Goal: Information Seeking & Learning: Learn about a topic

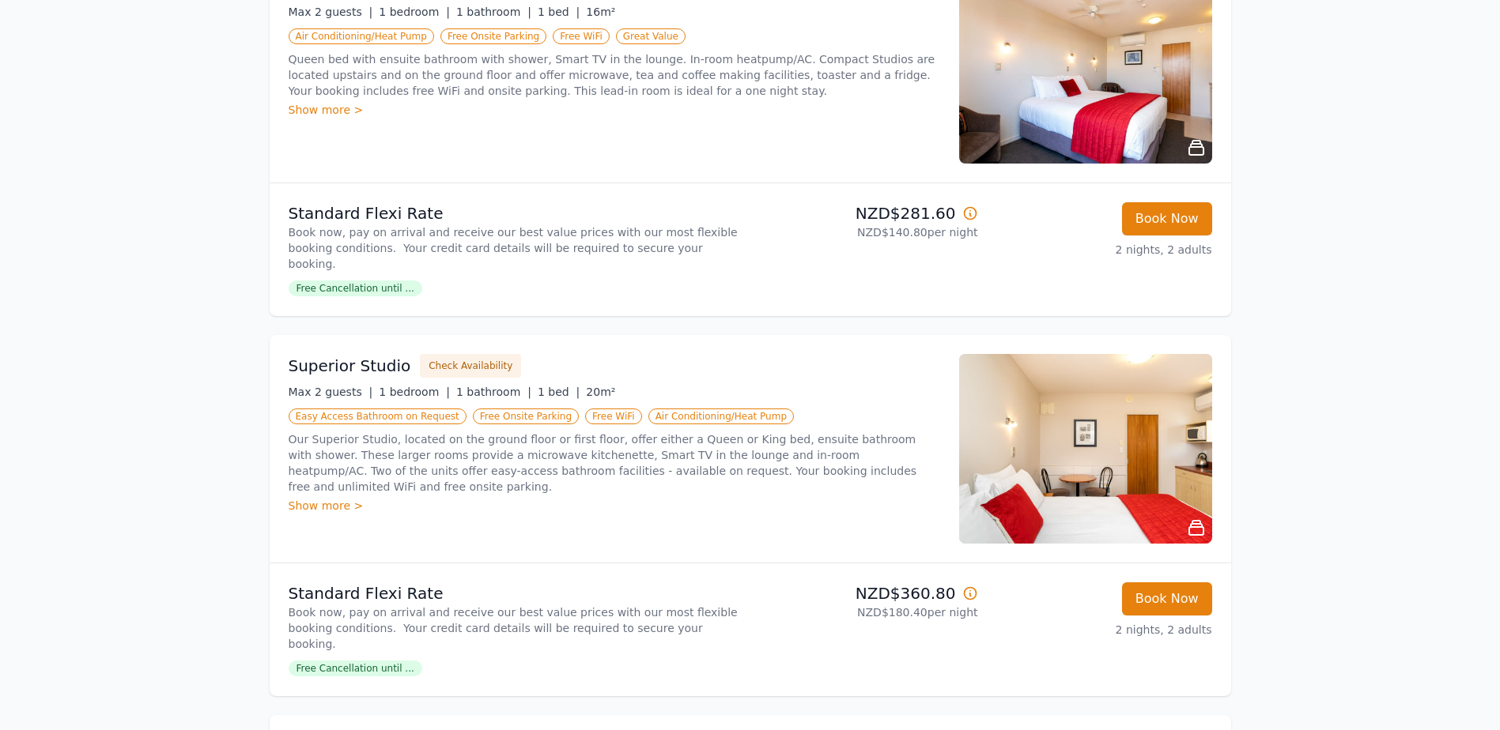
scroll to position [79, 0]
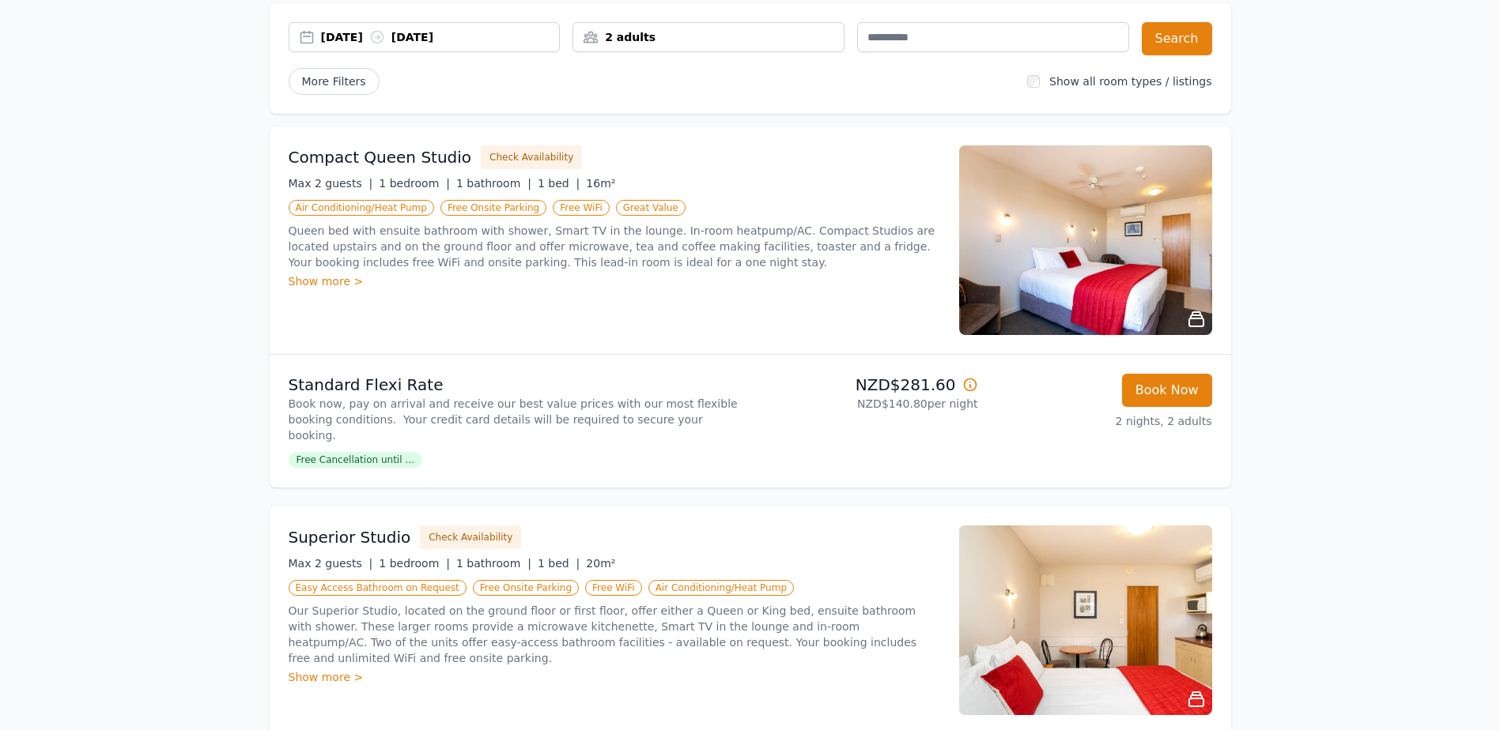
click at [1123, 246] on img at bounding box center [1085, 240] width 253 height 190
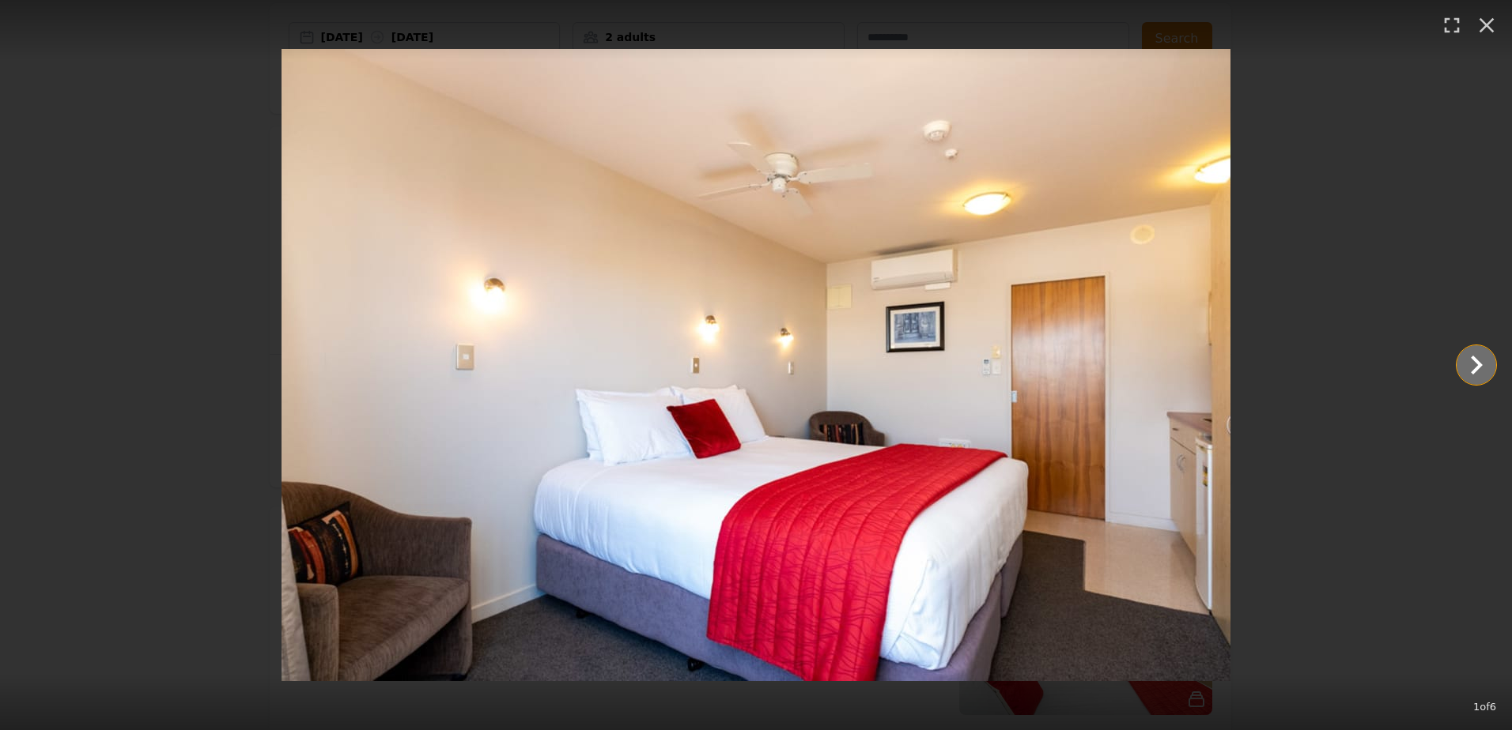
click at [1463, 367] on icon "Show slide 2 of 6" at bounding box center [1476, 365] width 38 height 38
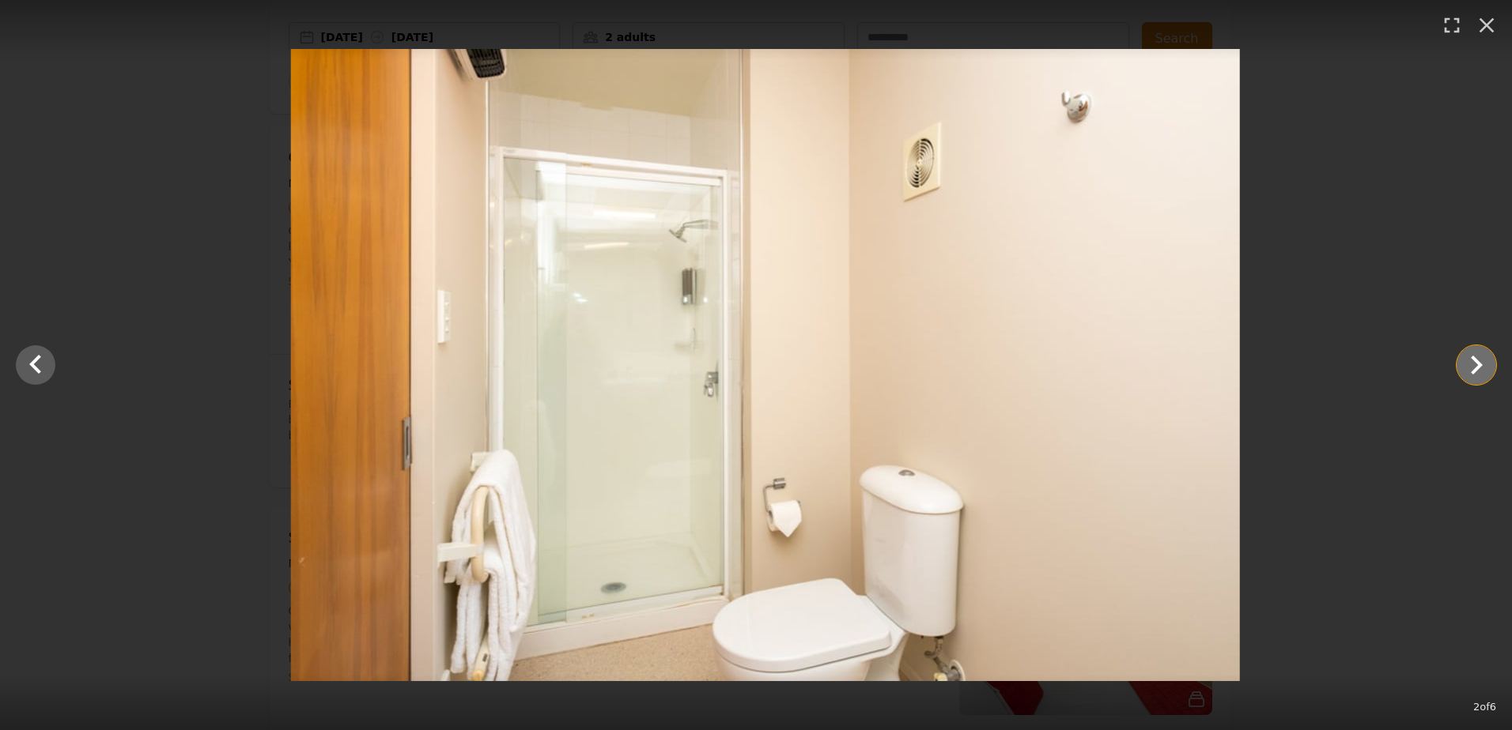
click at [1470, 367] on icon "Show slide 3 of 6" at bounding box center [1476, 365] width 38 height 38
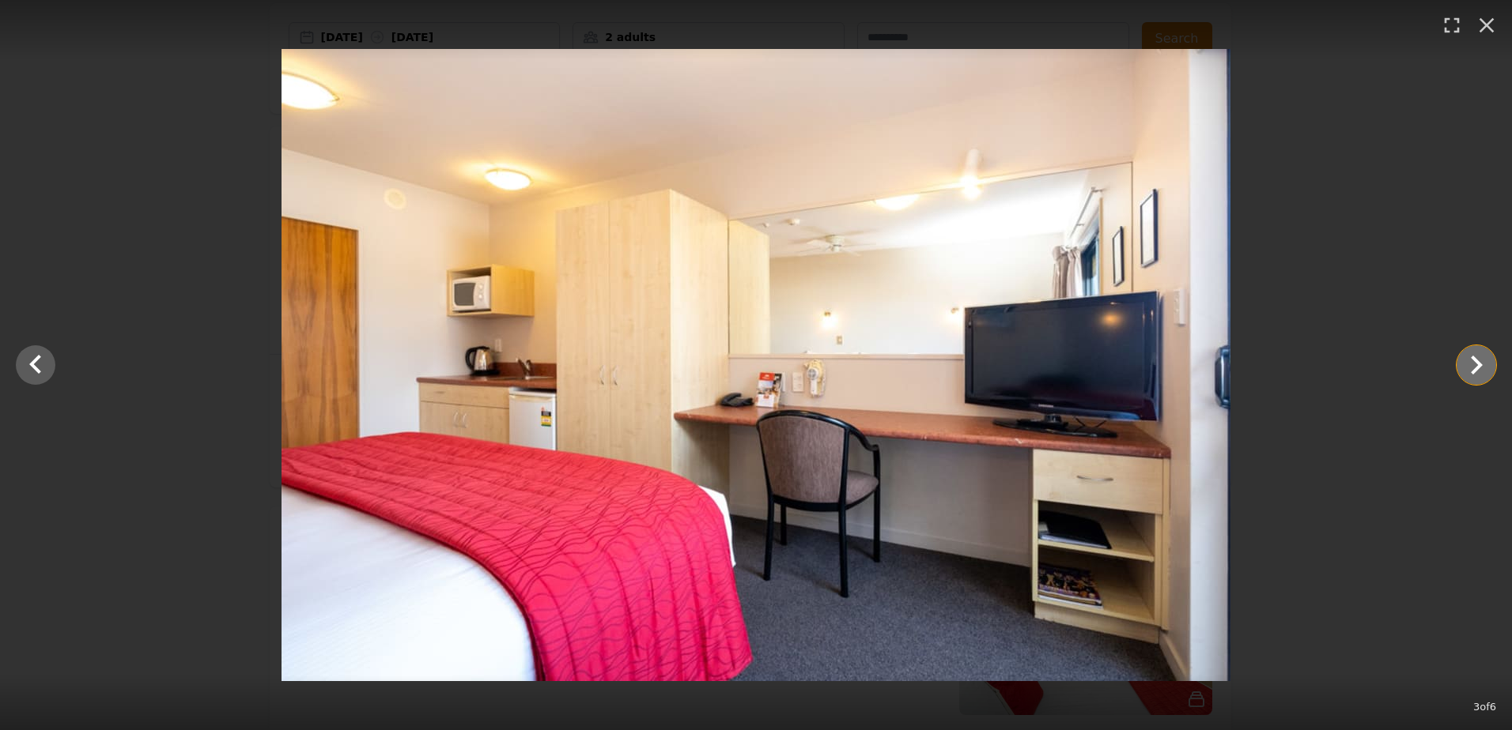
click at [1470, 367] on icon "Show slide 4 of 6" at bounding box center [1476, 365] width 38 height 38
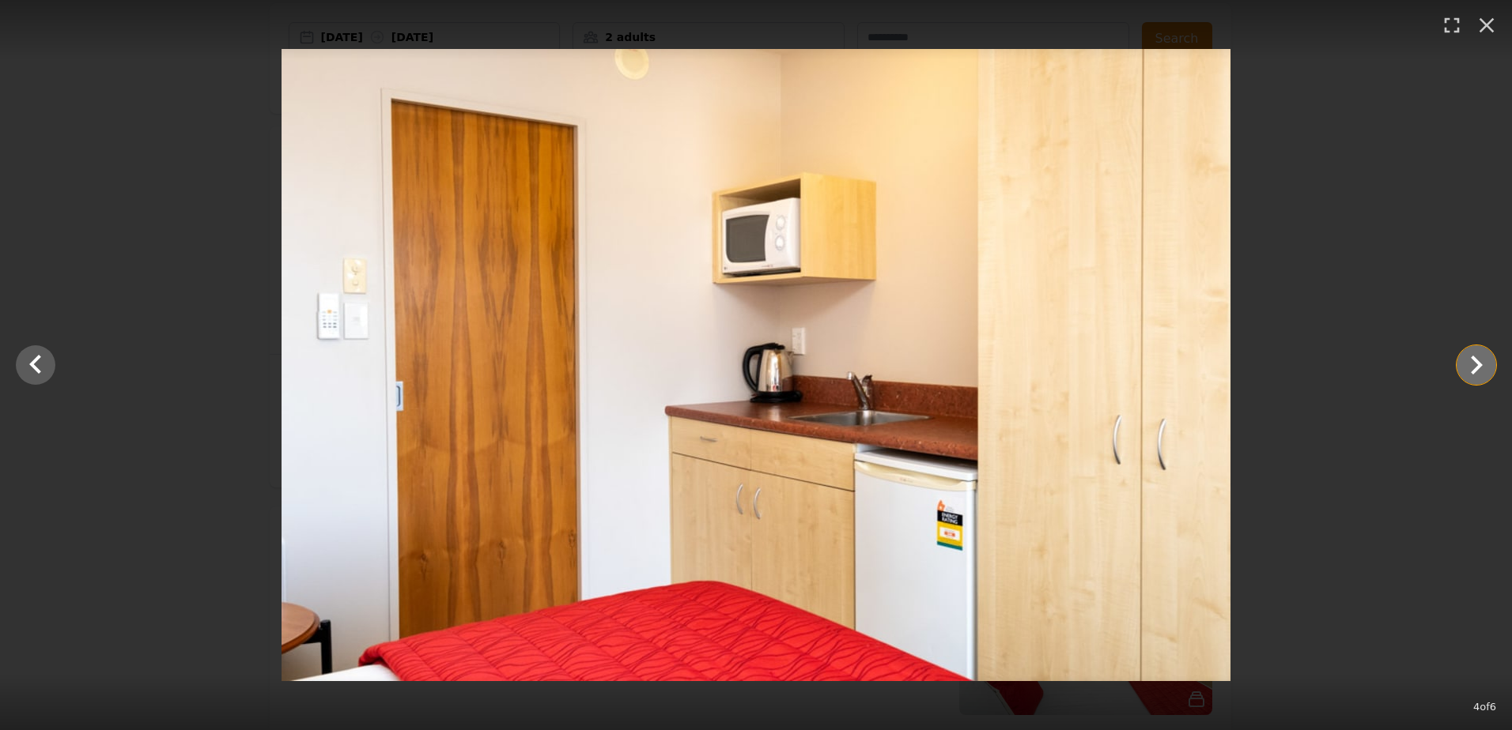
click at [1470, 367] on icon "Show slide 5 of 6" at bounding box center [1476, 365] width 38 height 38
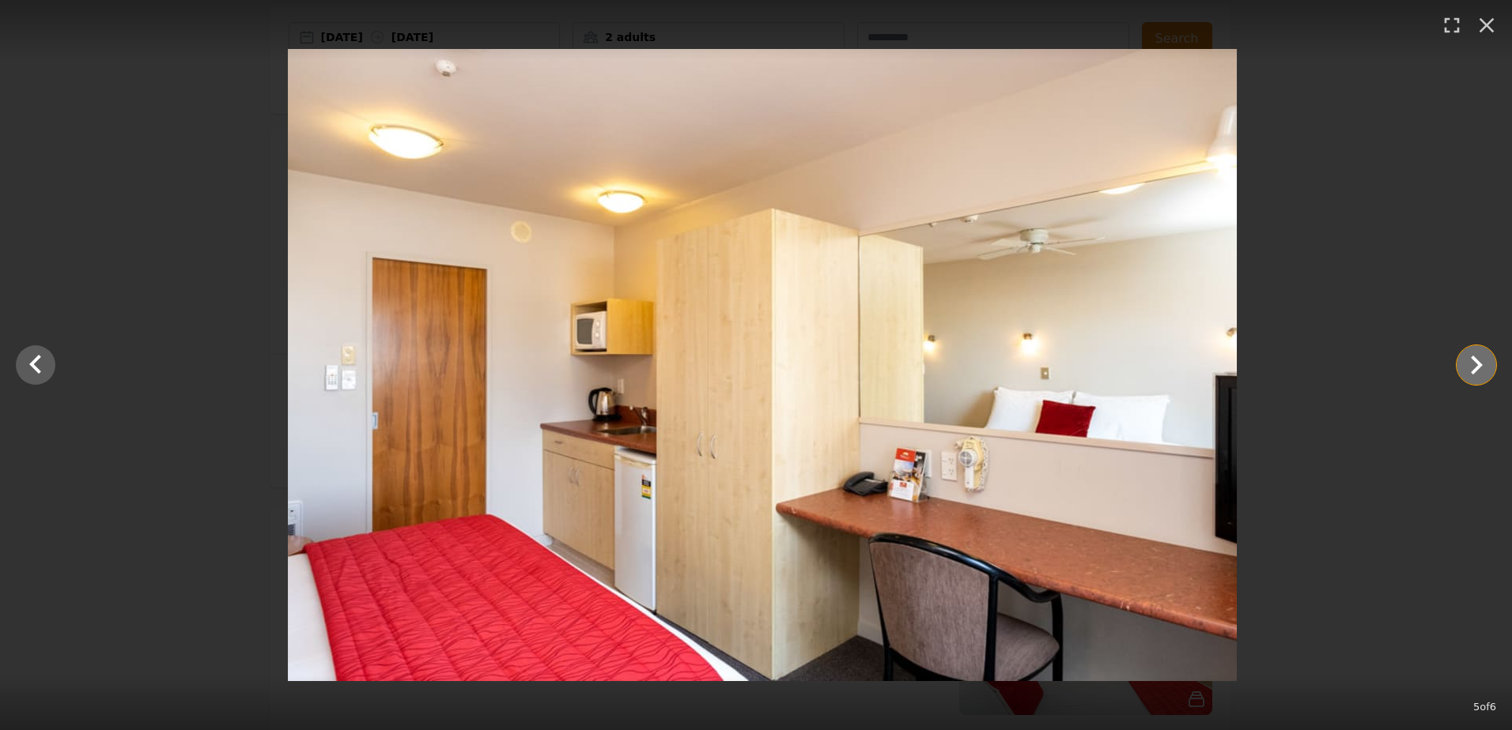
click at [1470, 367] on icon "Show slide 6 of 6" at bounding box center [1476, 365] width 38 height 38
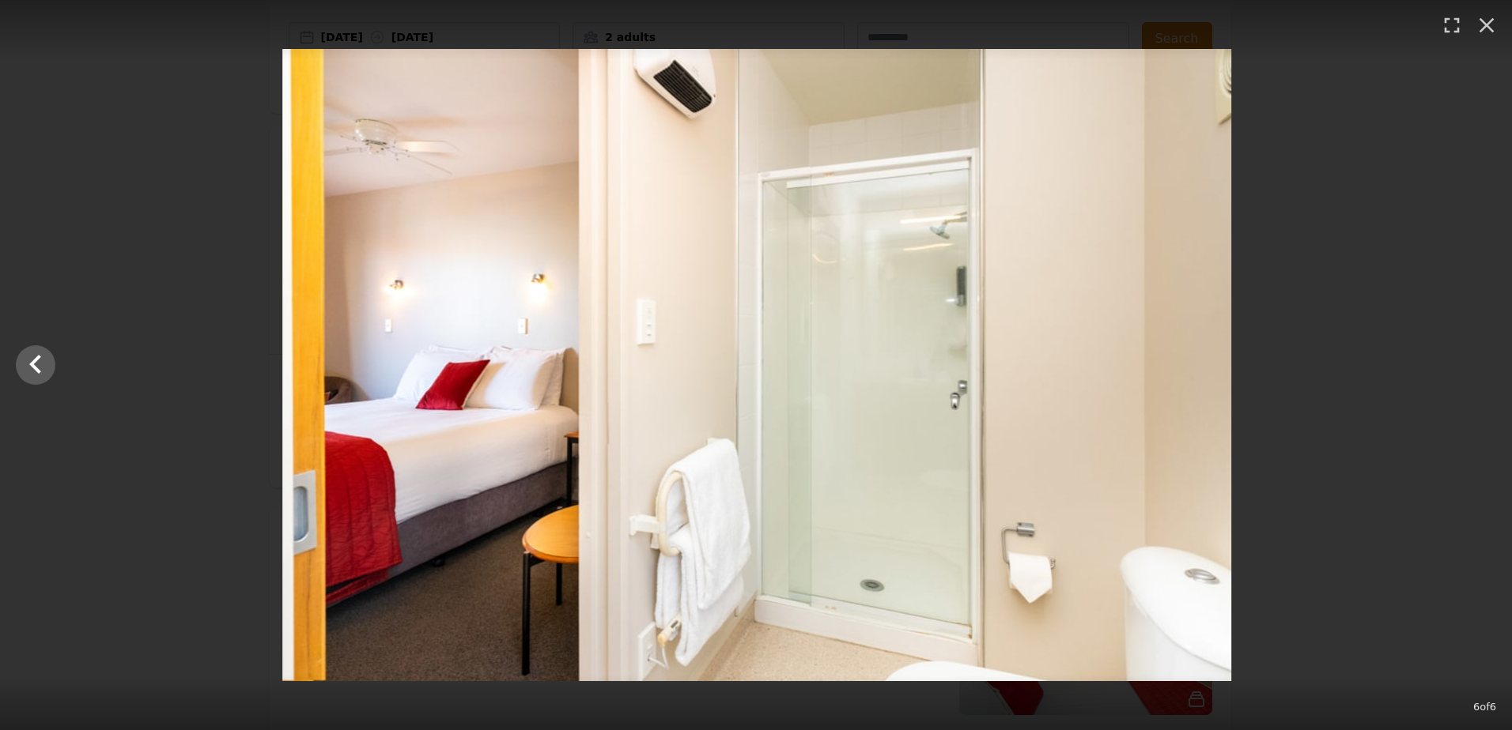
click at [1470, 367] on div at bounding box center [757, 365] width 1512 height 632
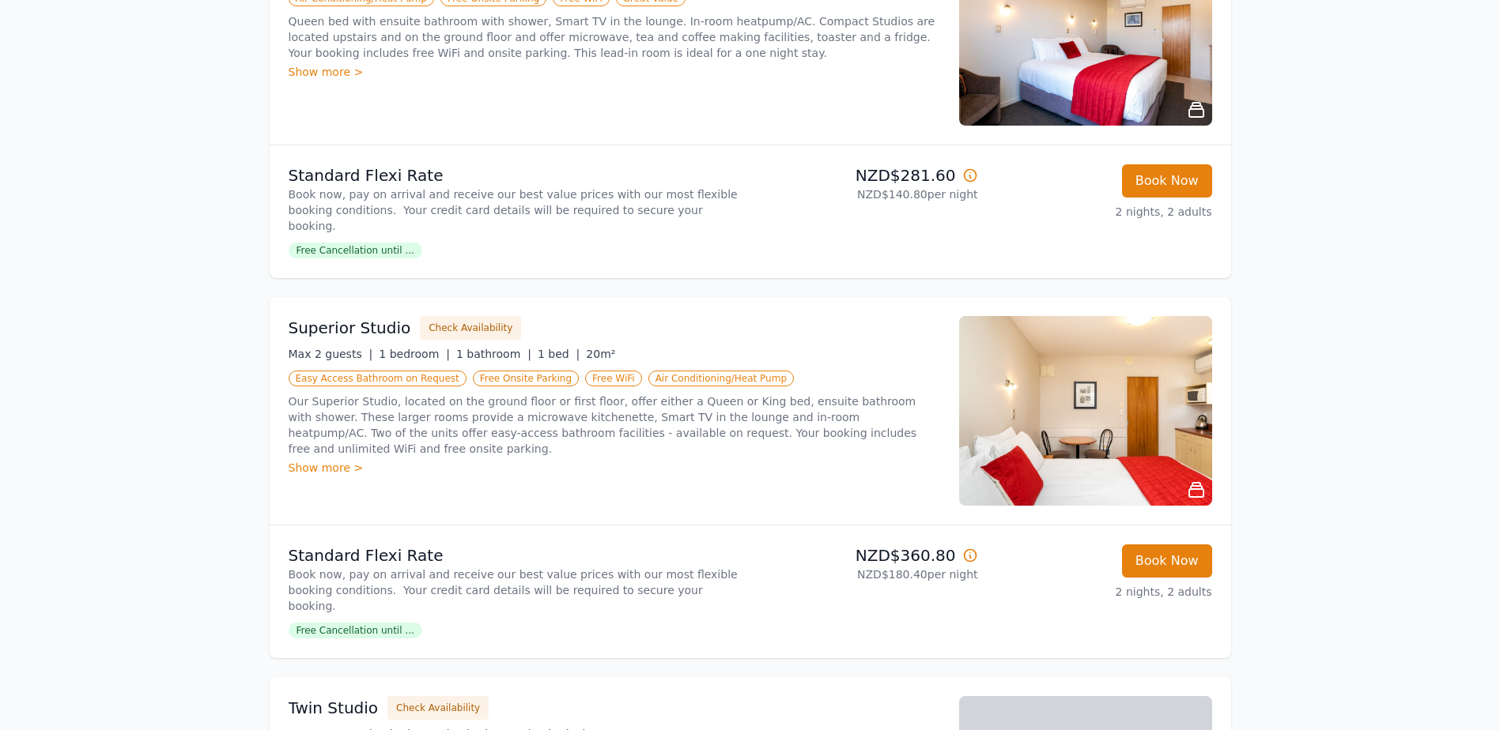
scroll to position [316, 0]
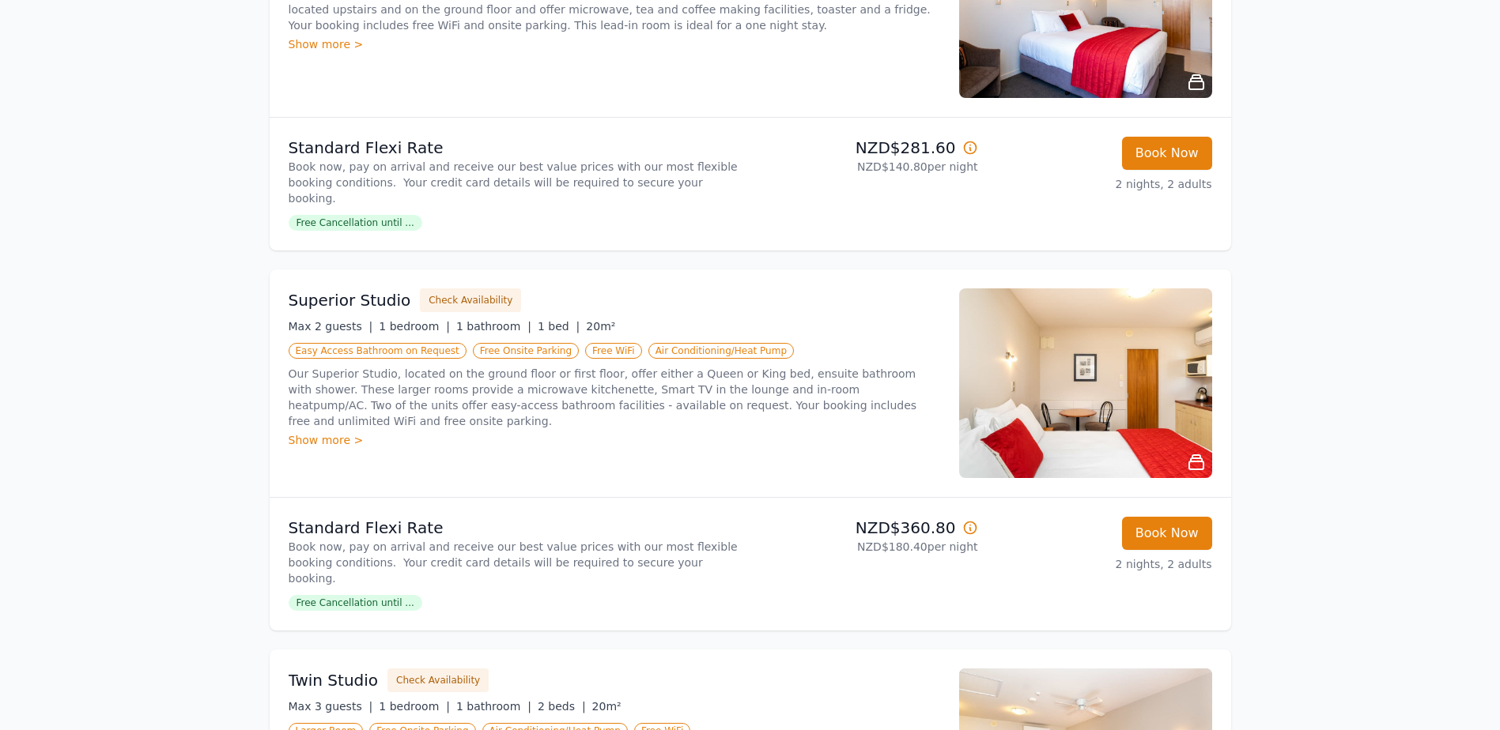
click at [1123, 395] on img at bounding box center [1085, 384] width 253 height 190
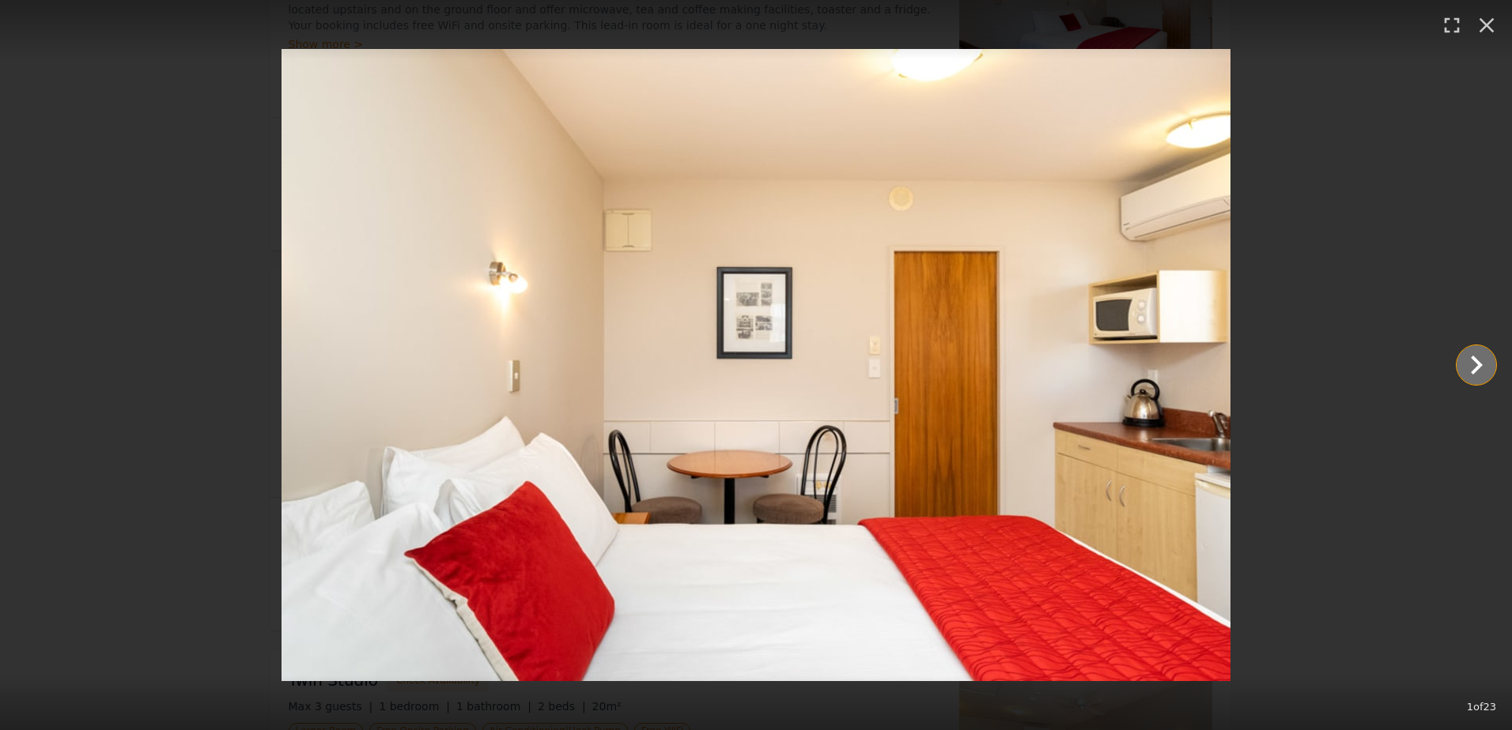
click at [1480, 361] on icon "Show slide 2 of 23" at bounding box center [1476, 365] width 38 height 38
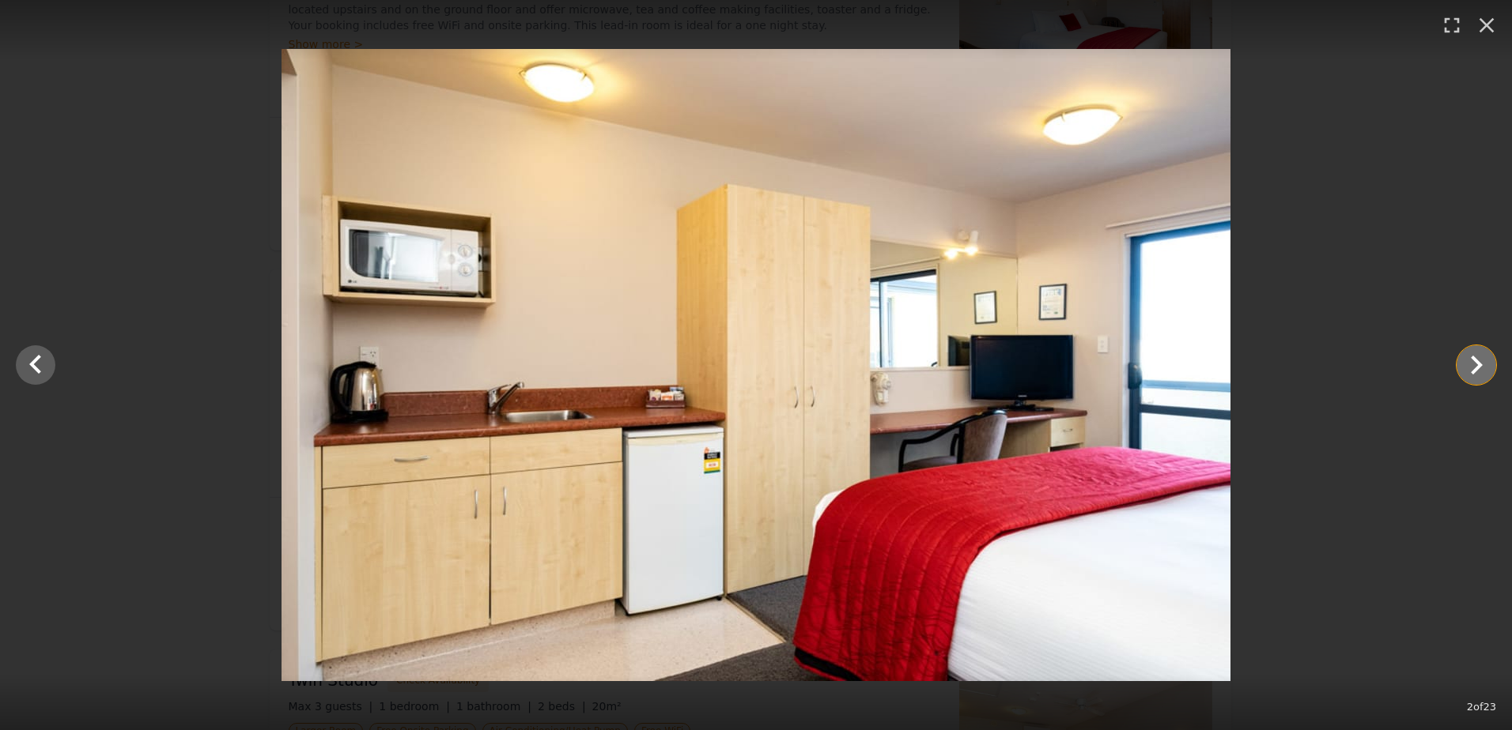
click at [1477, 372] on icon "Show slide 3 of 23" at bounding box center [1476, 365] width 38 height 38
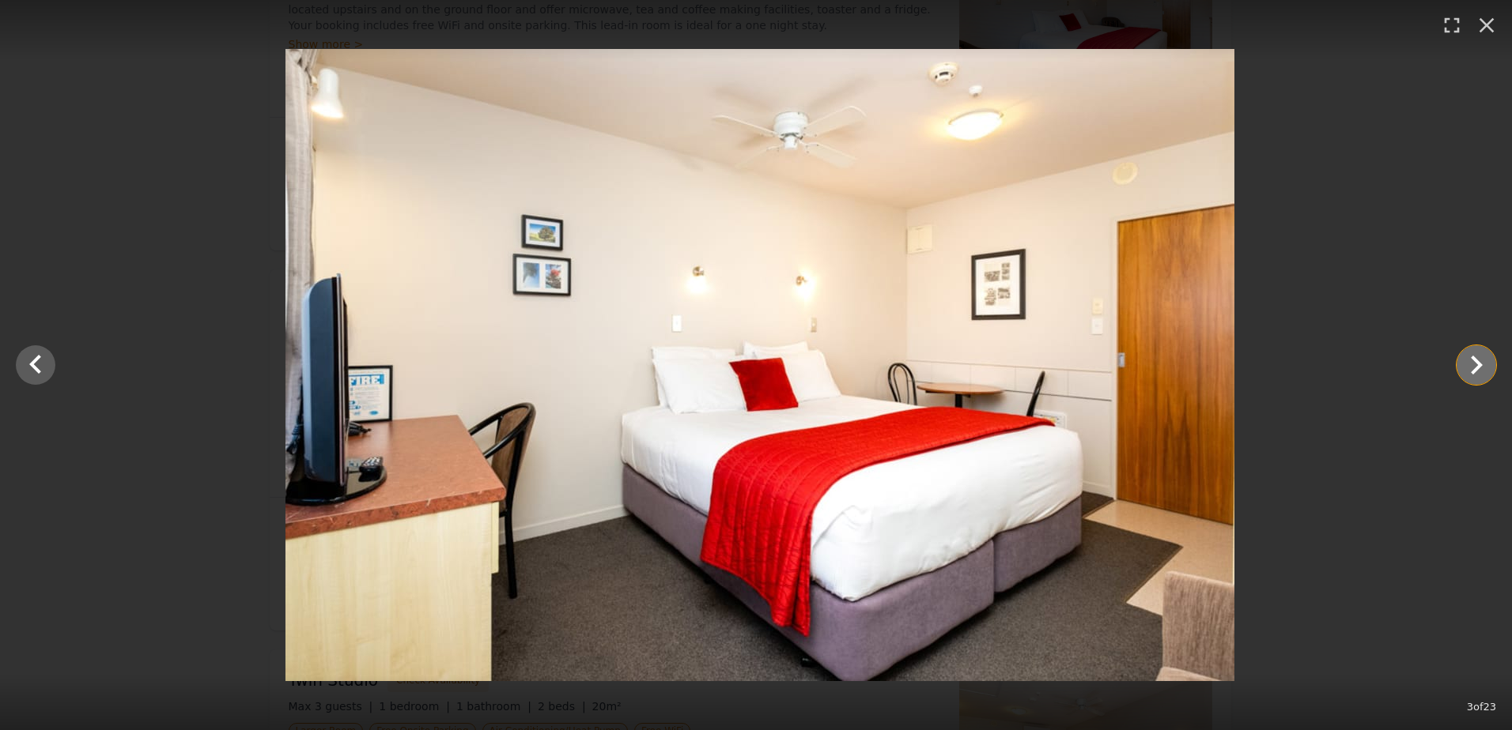
click at [1477, 372] on icon "Show slide 4 of 23" at bounding box center [1476, 365] width 38 height 38
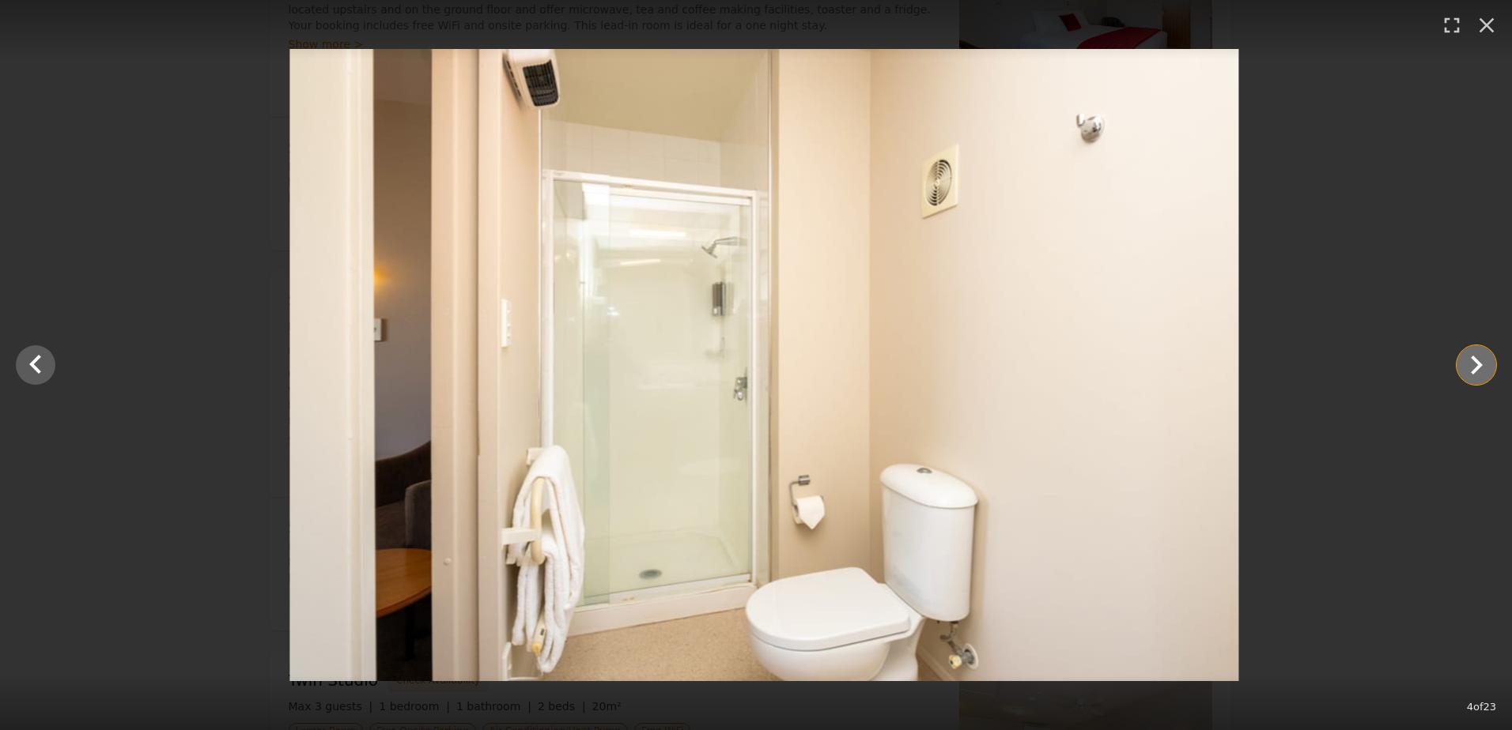
click at [1477, 372] on icon "Show slide 5 of 23" at bounding box center [1476, 365] width 38 height 38
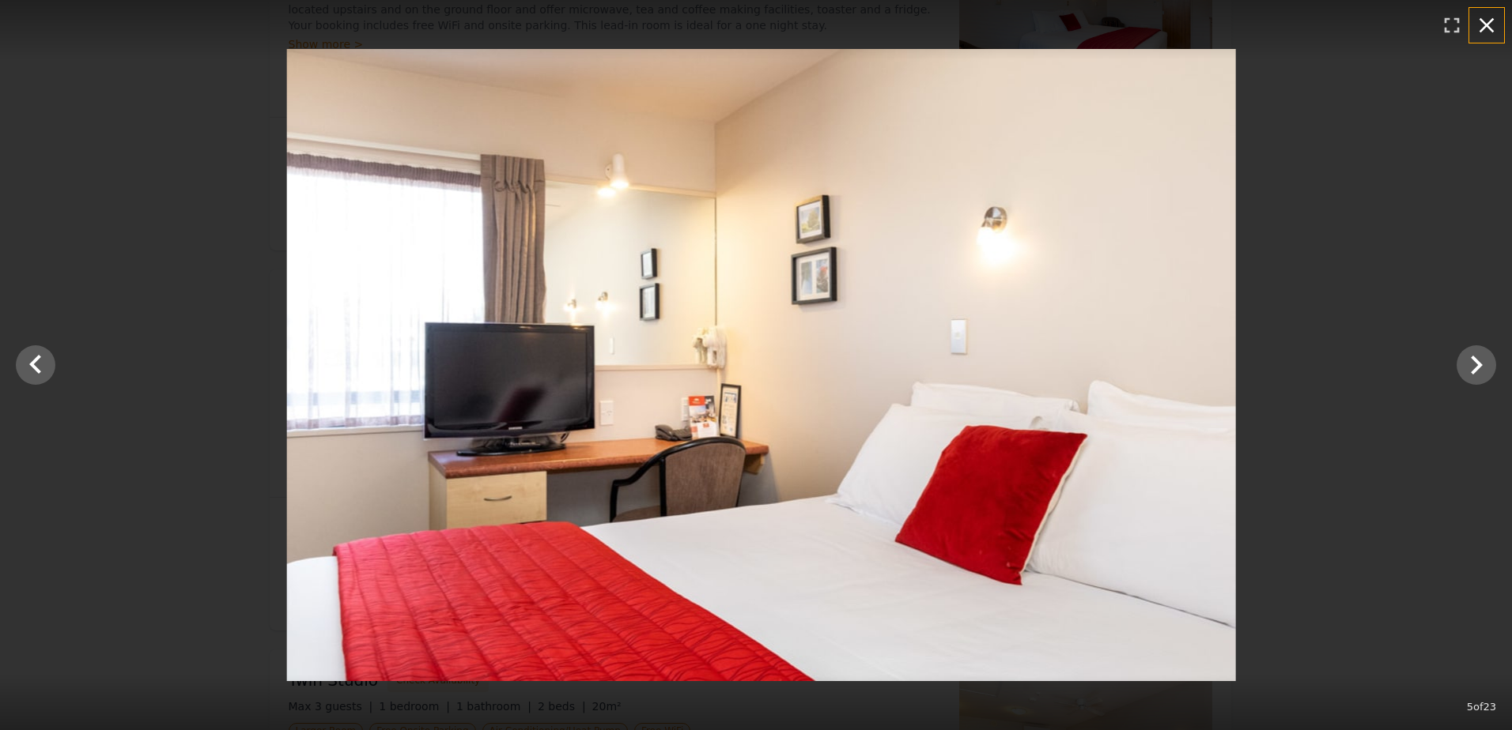
click at [1482, 32] on icon "button" at bounding box center [1486, 25] width 25 height 25
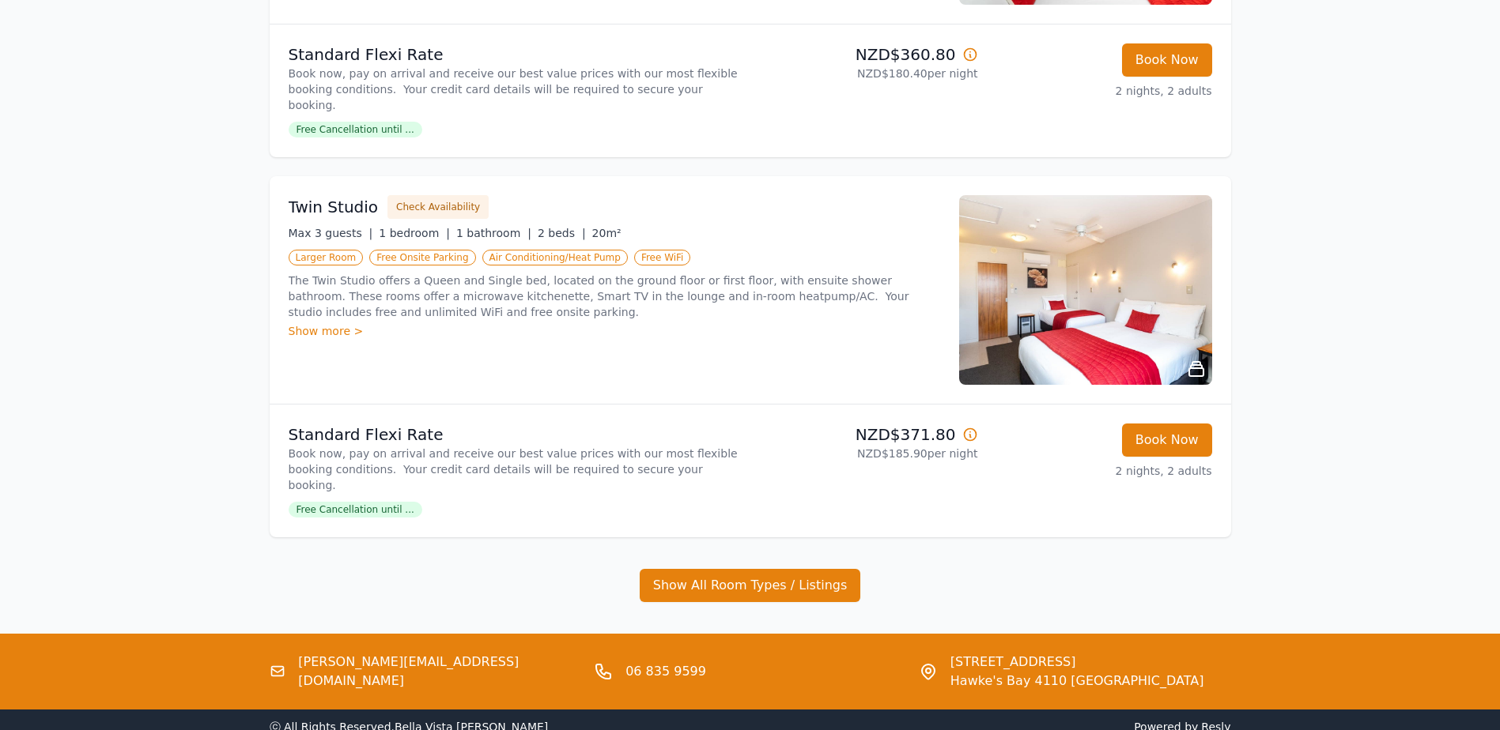
scroll to position [791, 0]
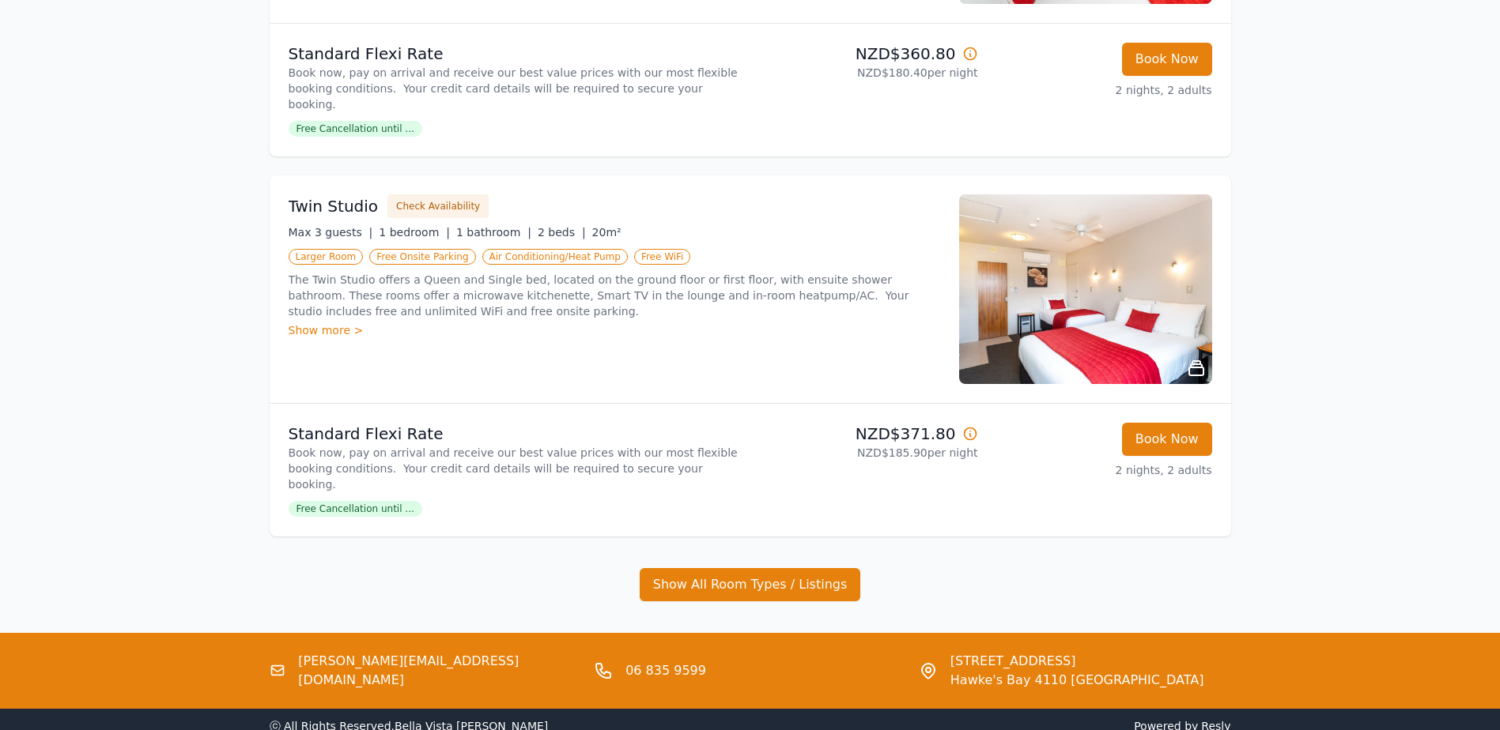
click at [1076, 280] on img at bounding box center [1085, 289] width 253 height 190
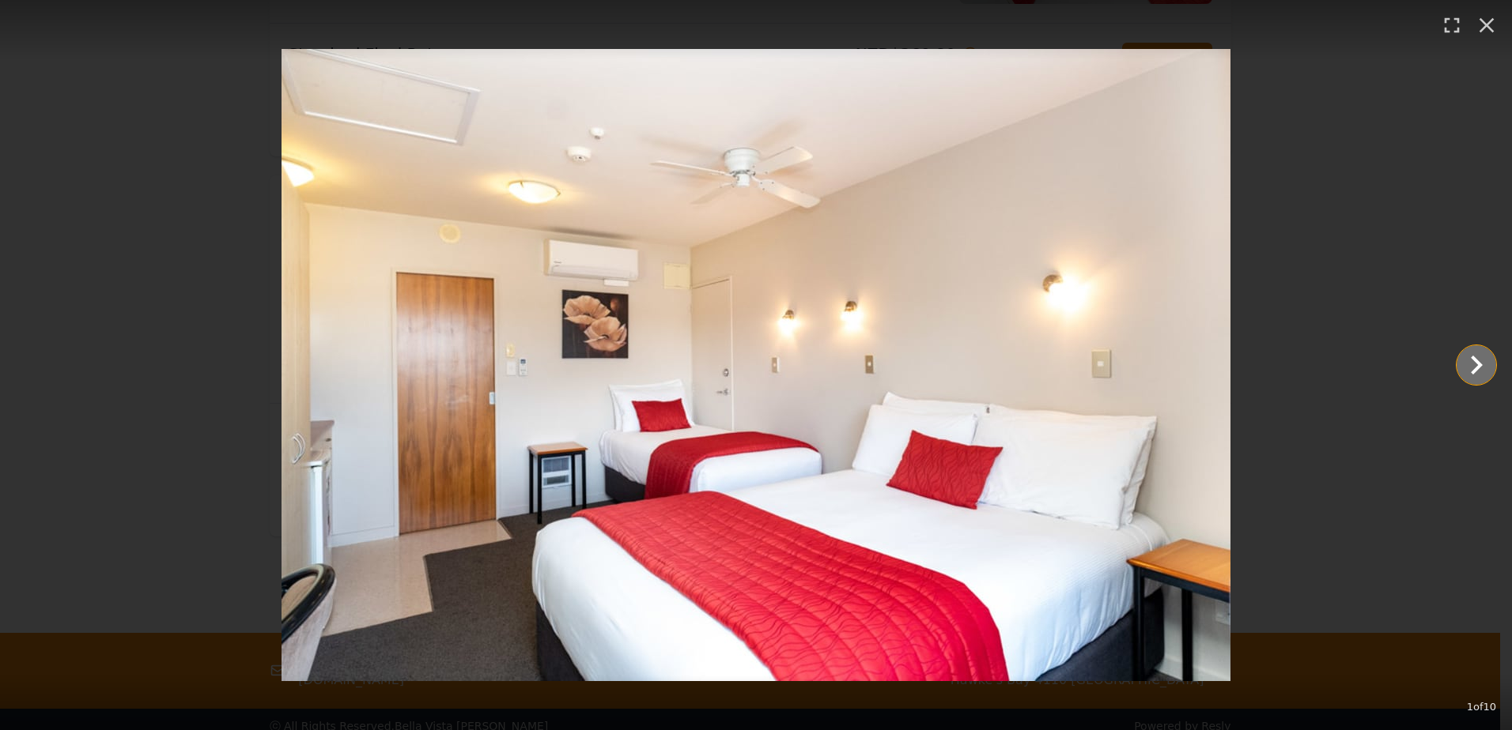
click at [1481, 372] on icon "Show slide 2 of 10" at bounding box center [1476, 365] width 38 height 38
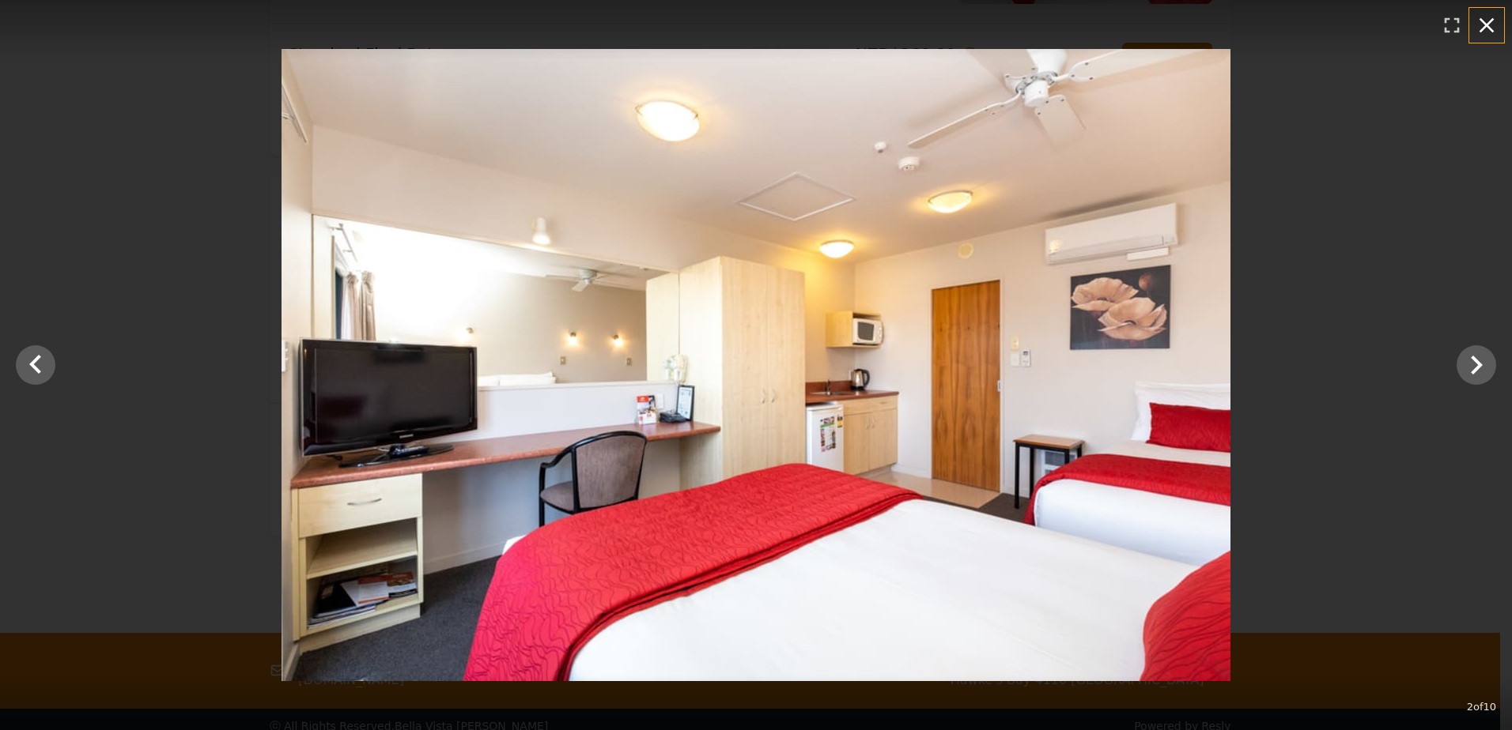
click at [1479, 28] on icon "button" at bounding box center [1486, 25] width 25 height 25
